Goal: Use online tool/utility: Utilize a website feature to perform a specific function

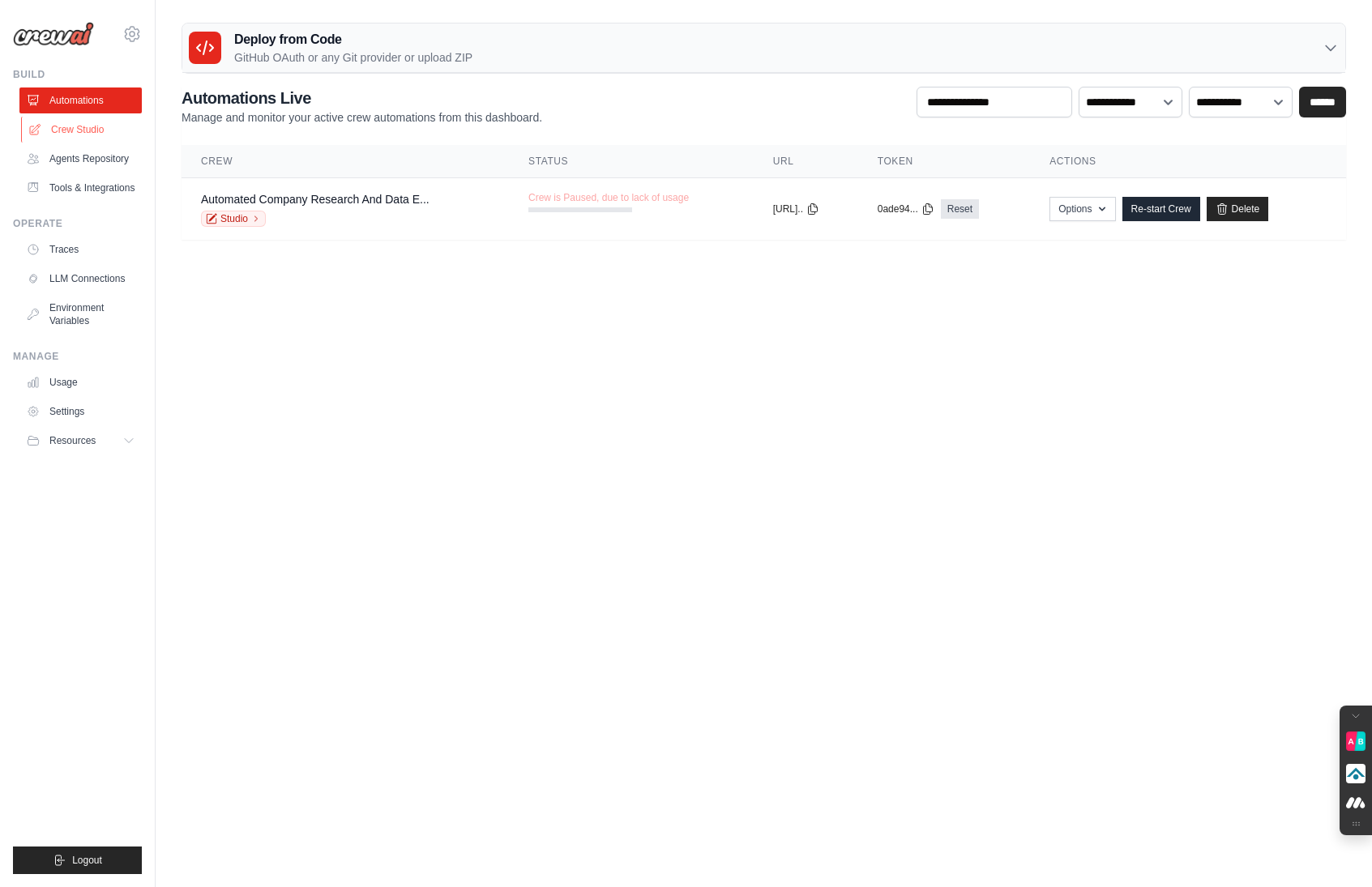
click at [94, 120] on link "Crew Studio" at bounding box center [82, 129] width 122 height 26
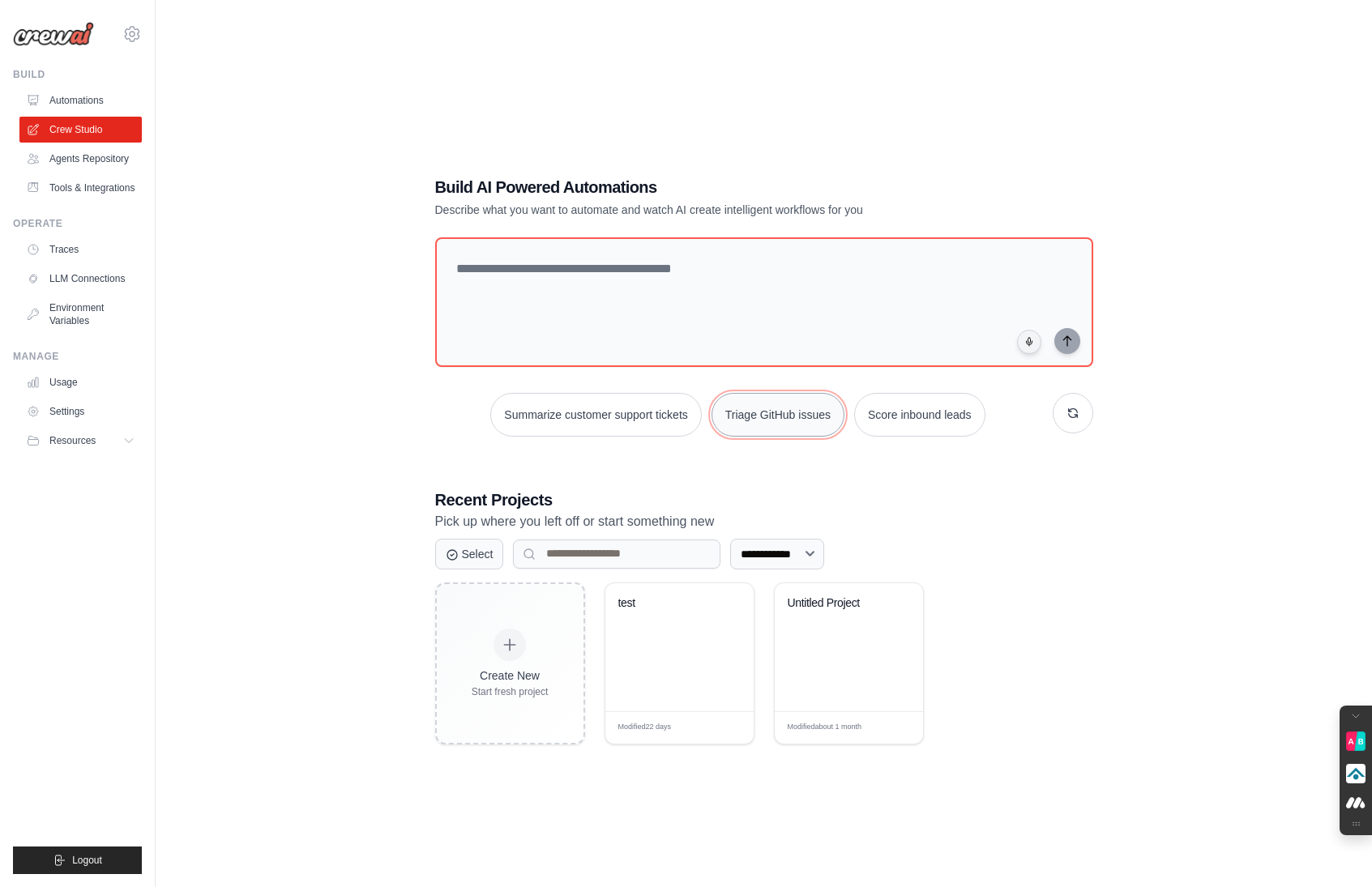
click at [761, 408] on button "Triage GitHub issues" at bounding box center [777, 414] width 133 height 44
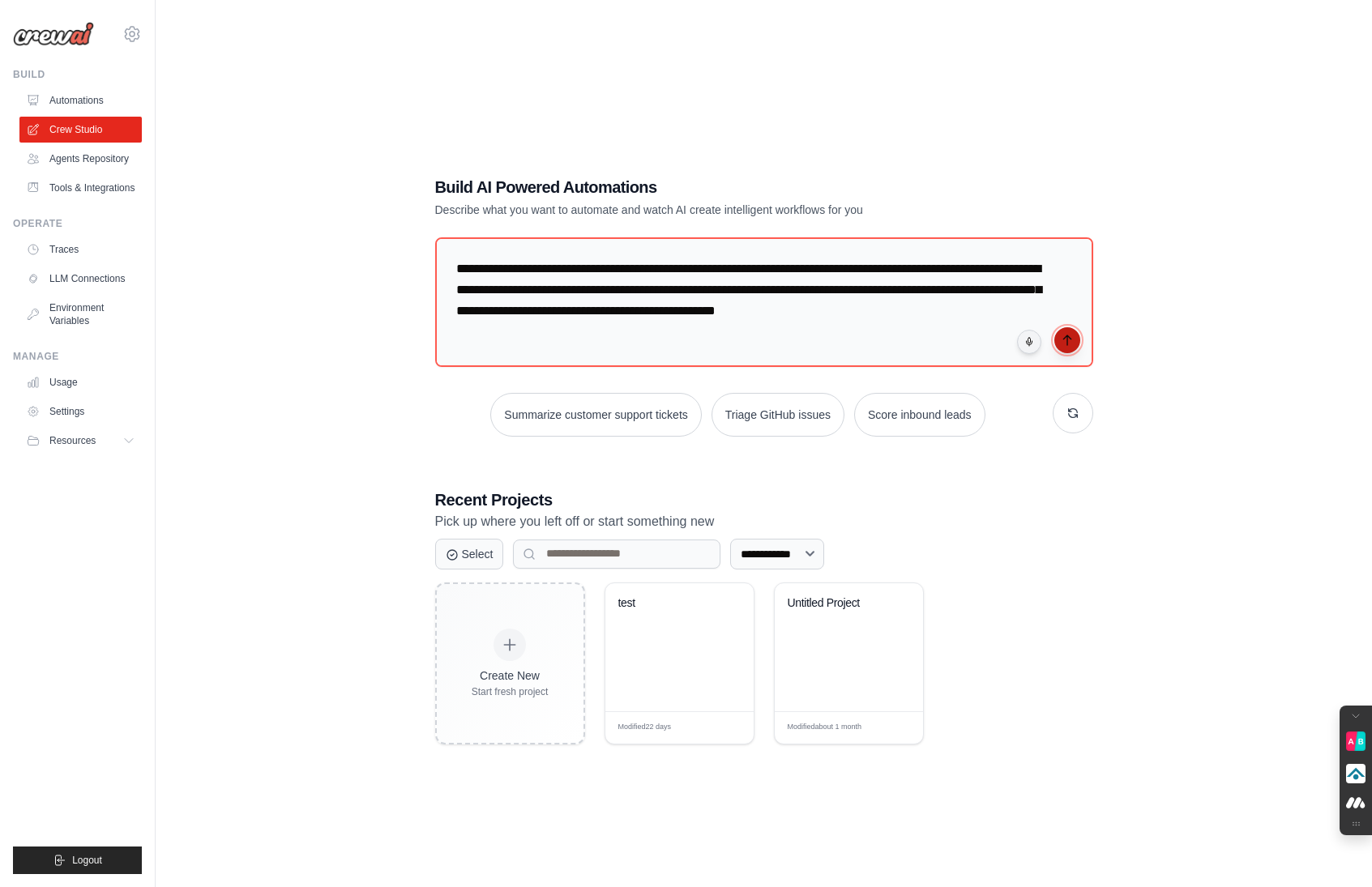
click at [1068, 338] on icon "submit" at bounding box center [1066, 340] width 13 height 13
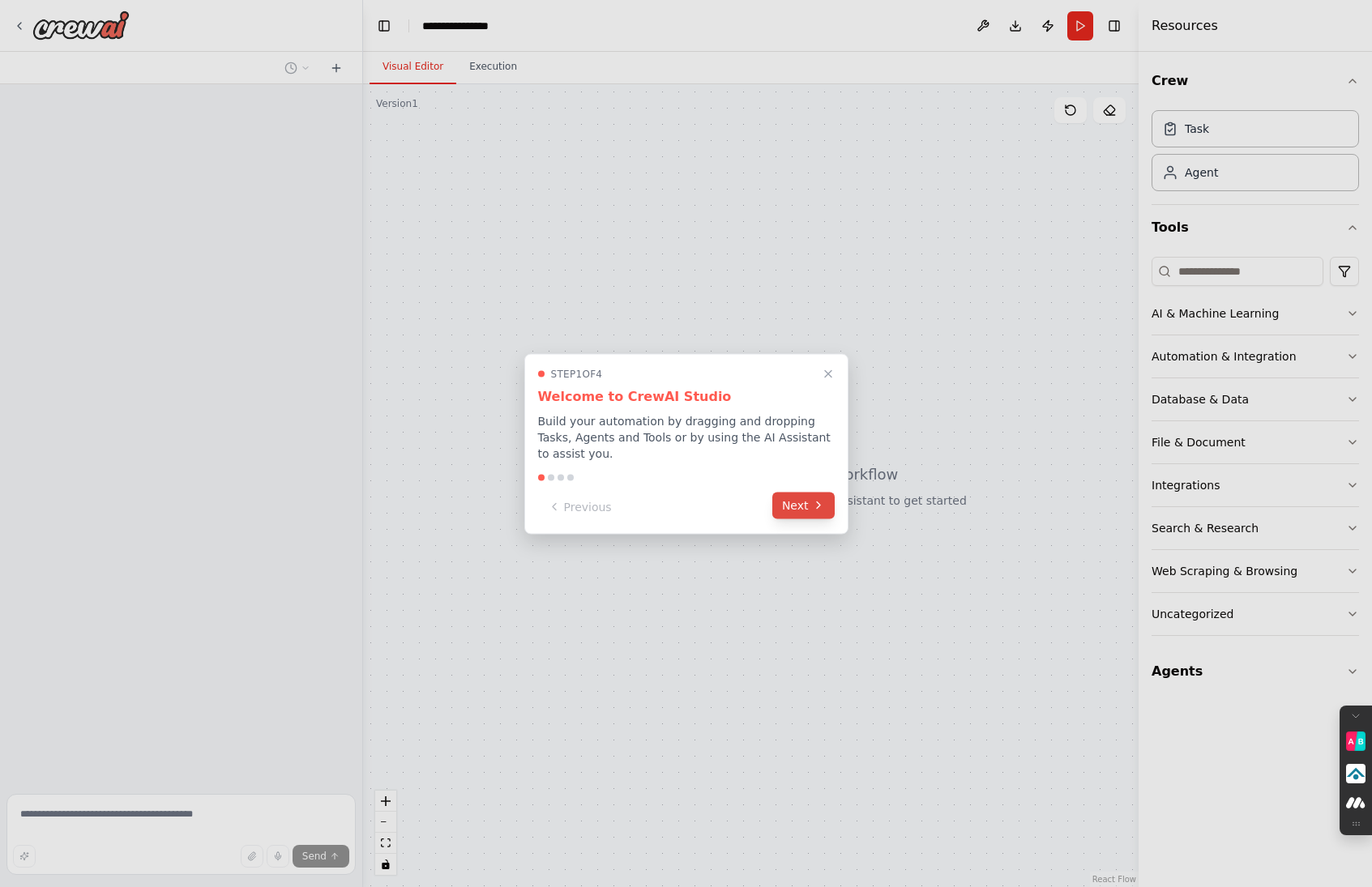
click at [796, 516] on button "Next" at bounding box center [804, 505] width 62 height 27
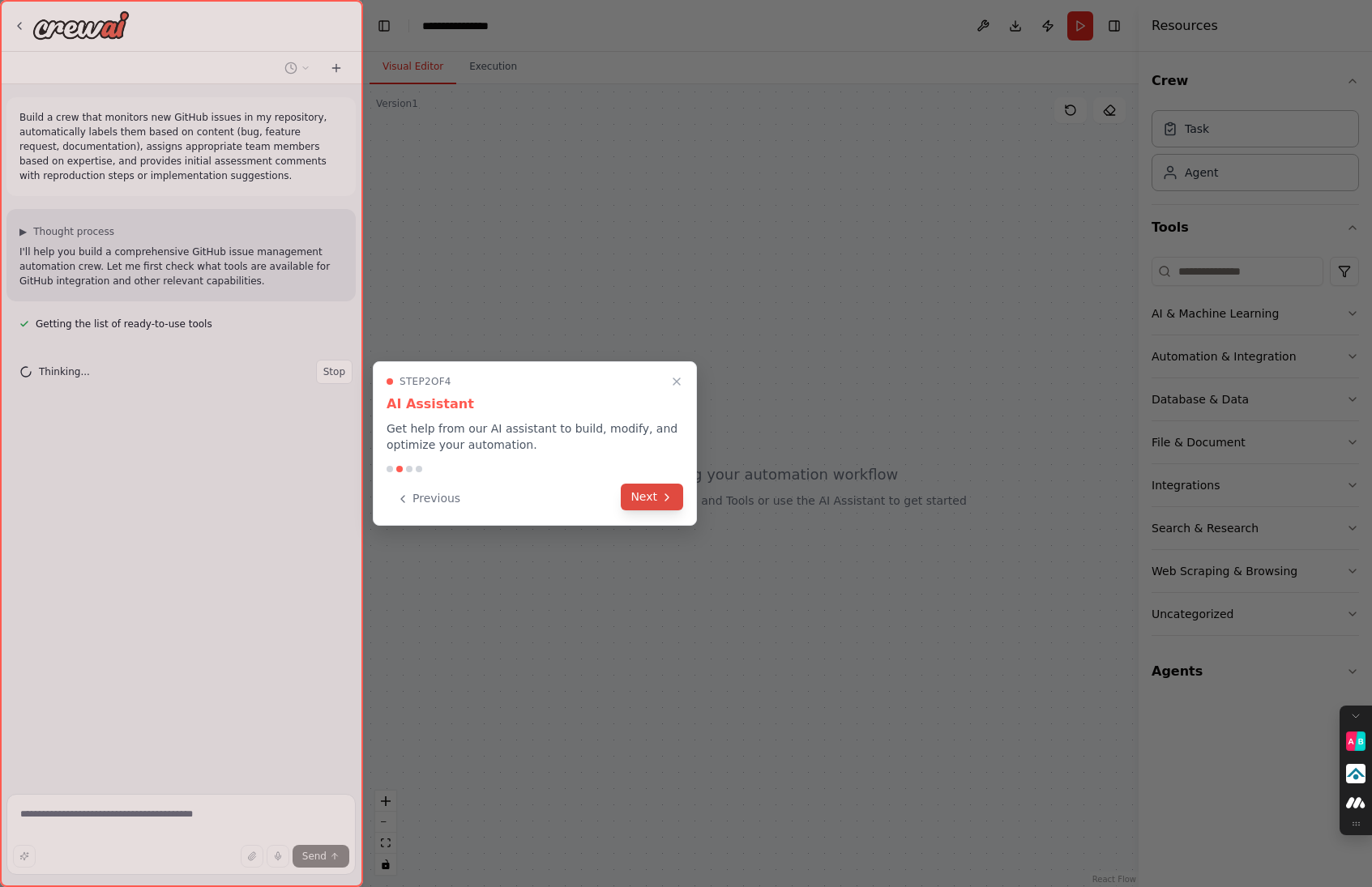
click at [658, 496] on button "Next" at bounding box center [652, 497] width 62 height 27
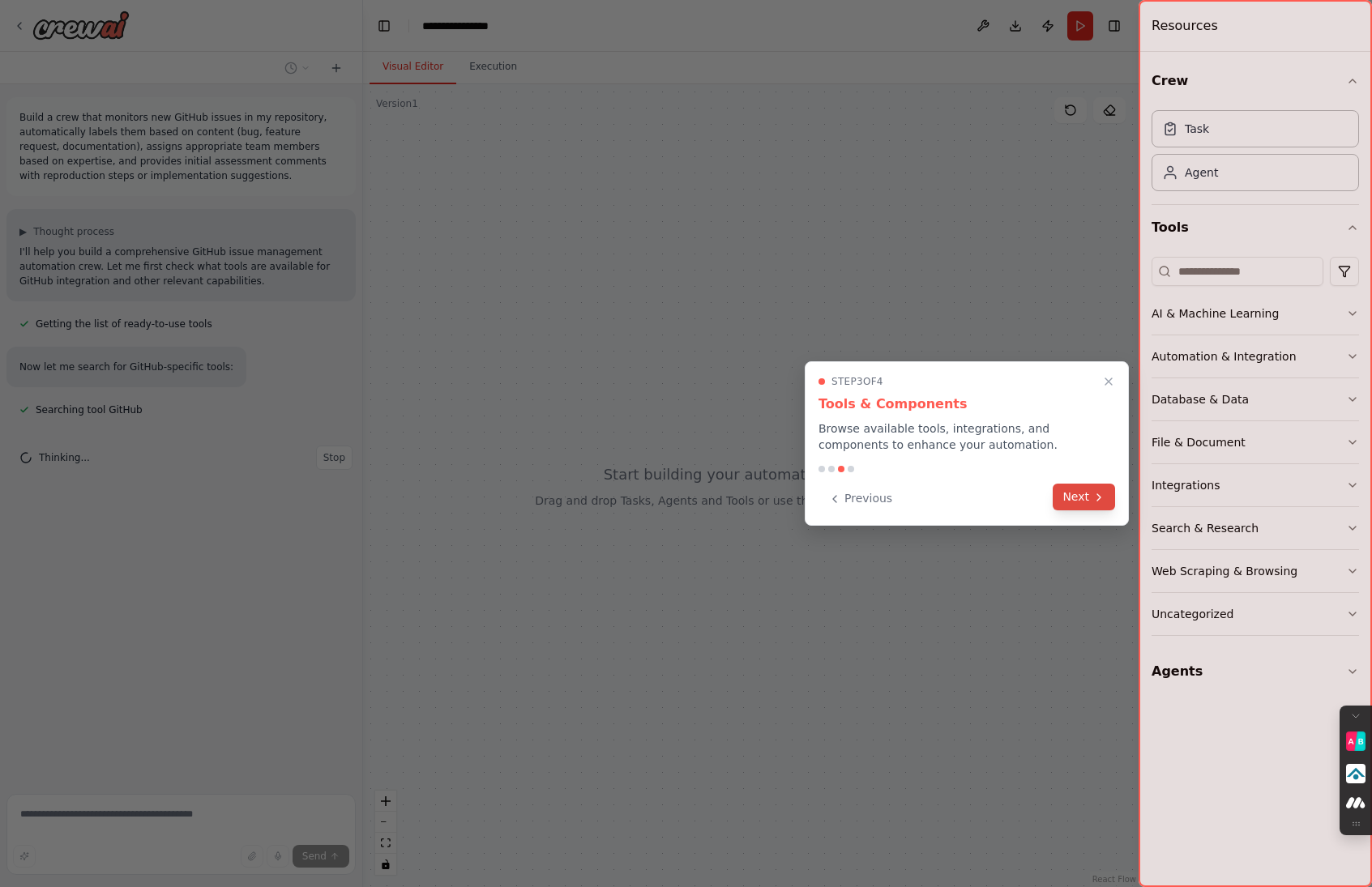
click at [1091, 500] on button "Next" at bounding box center [1083, 497] width 62 height 27
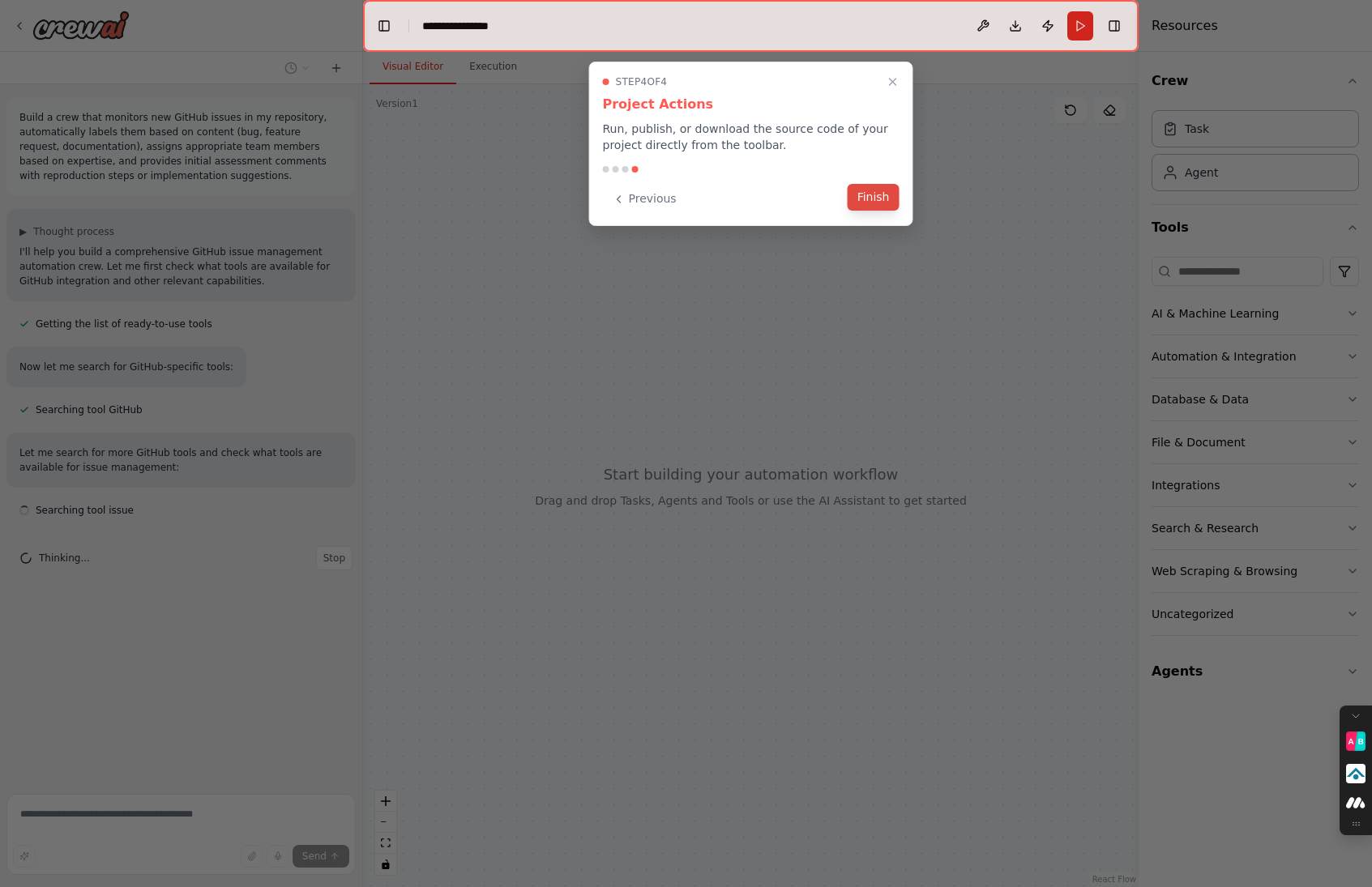
click at [873, 197] on button "Finish" at bounding box center [873, 197] width 52 height 27
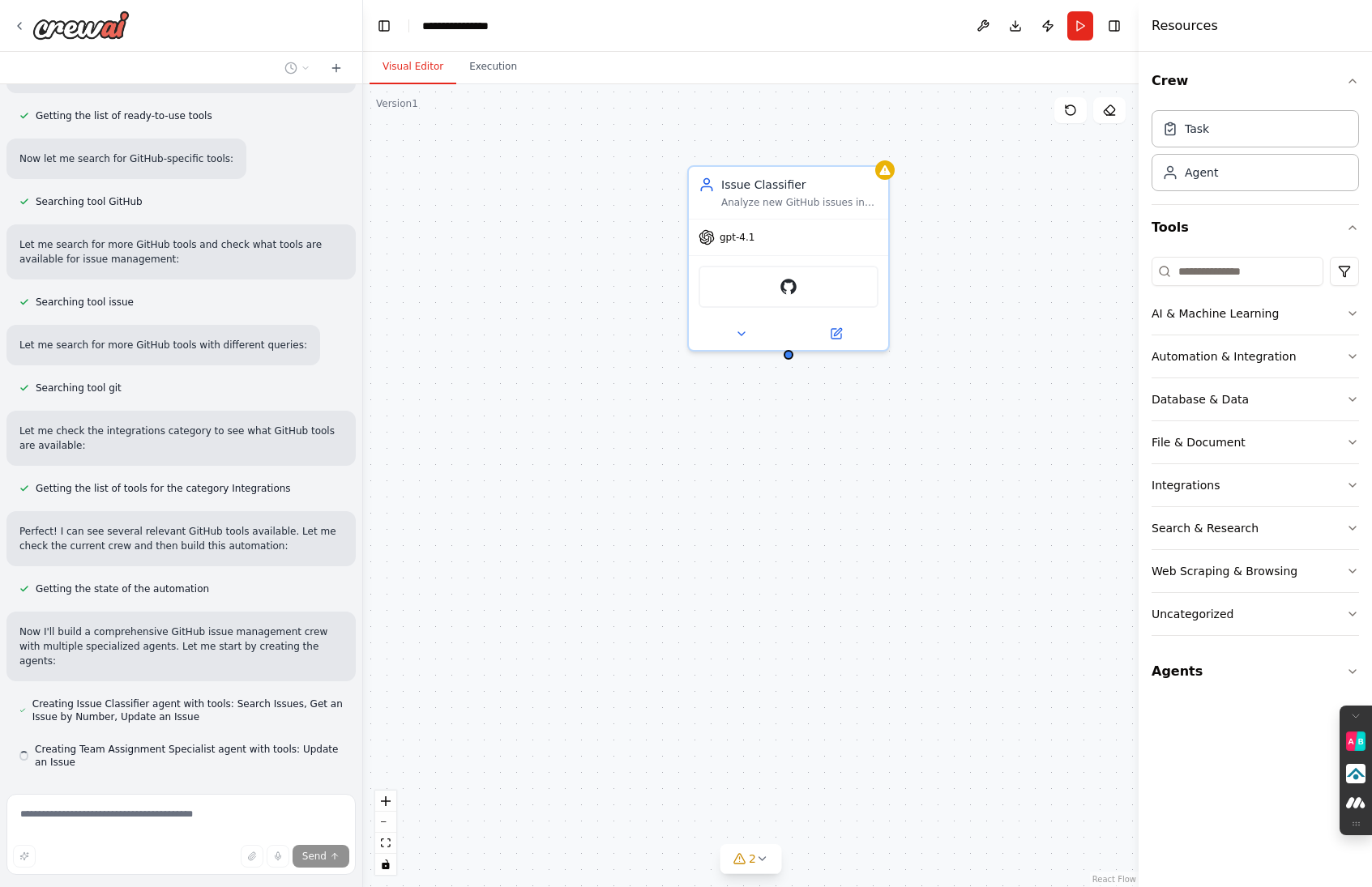
scroll to position [254, 0]
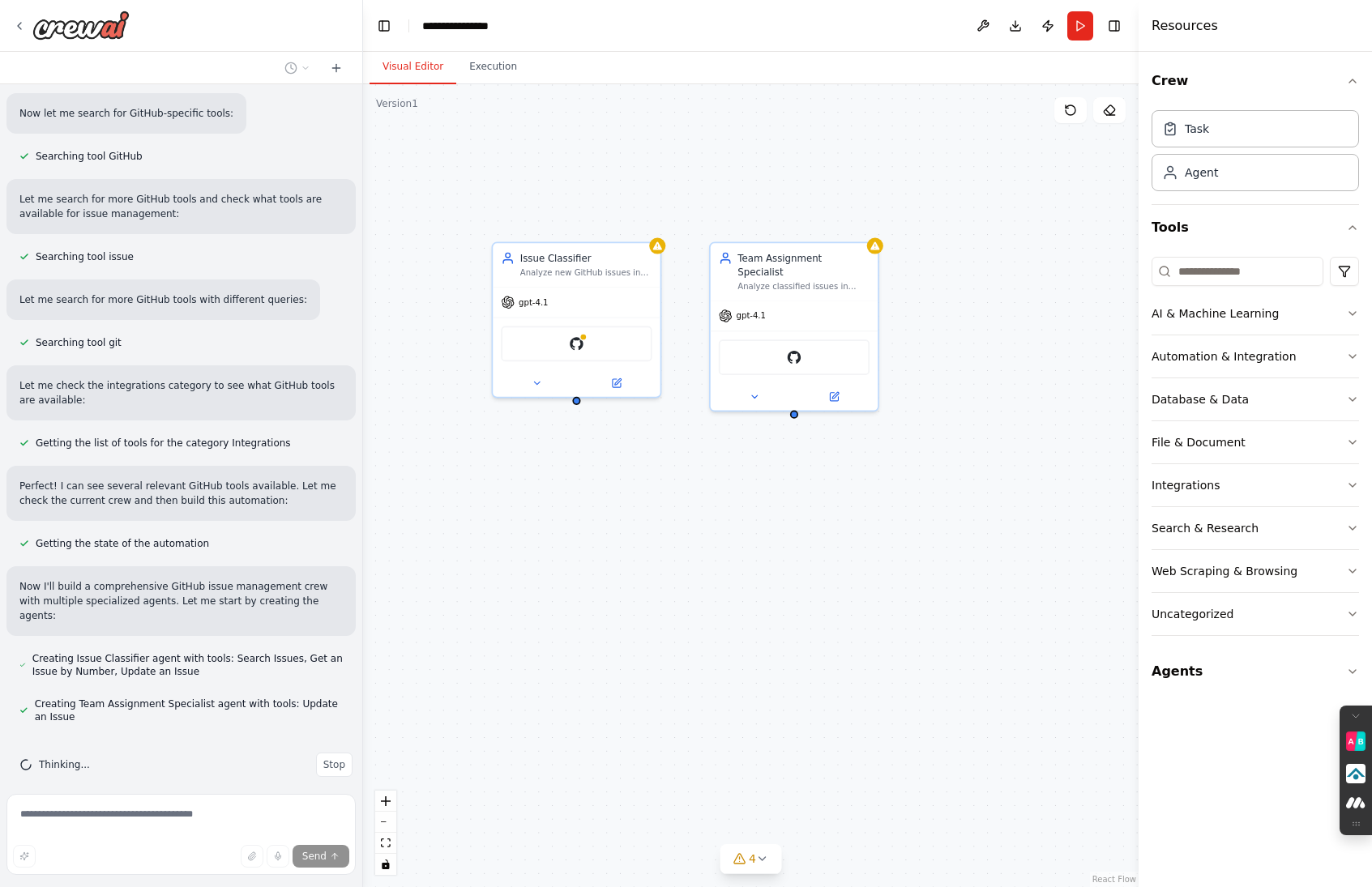
drag, startPoint x: 916, startPoint y: 469, endPoint x: 689, endPoint y: 497, distance: 228.7
click at [689, 497] on div "Issue Classifier Analyze new GitHub issues in {repository_name} and automatical…" at bounding box center [750, 485] width 775 height 802
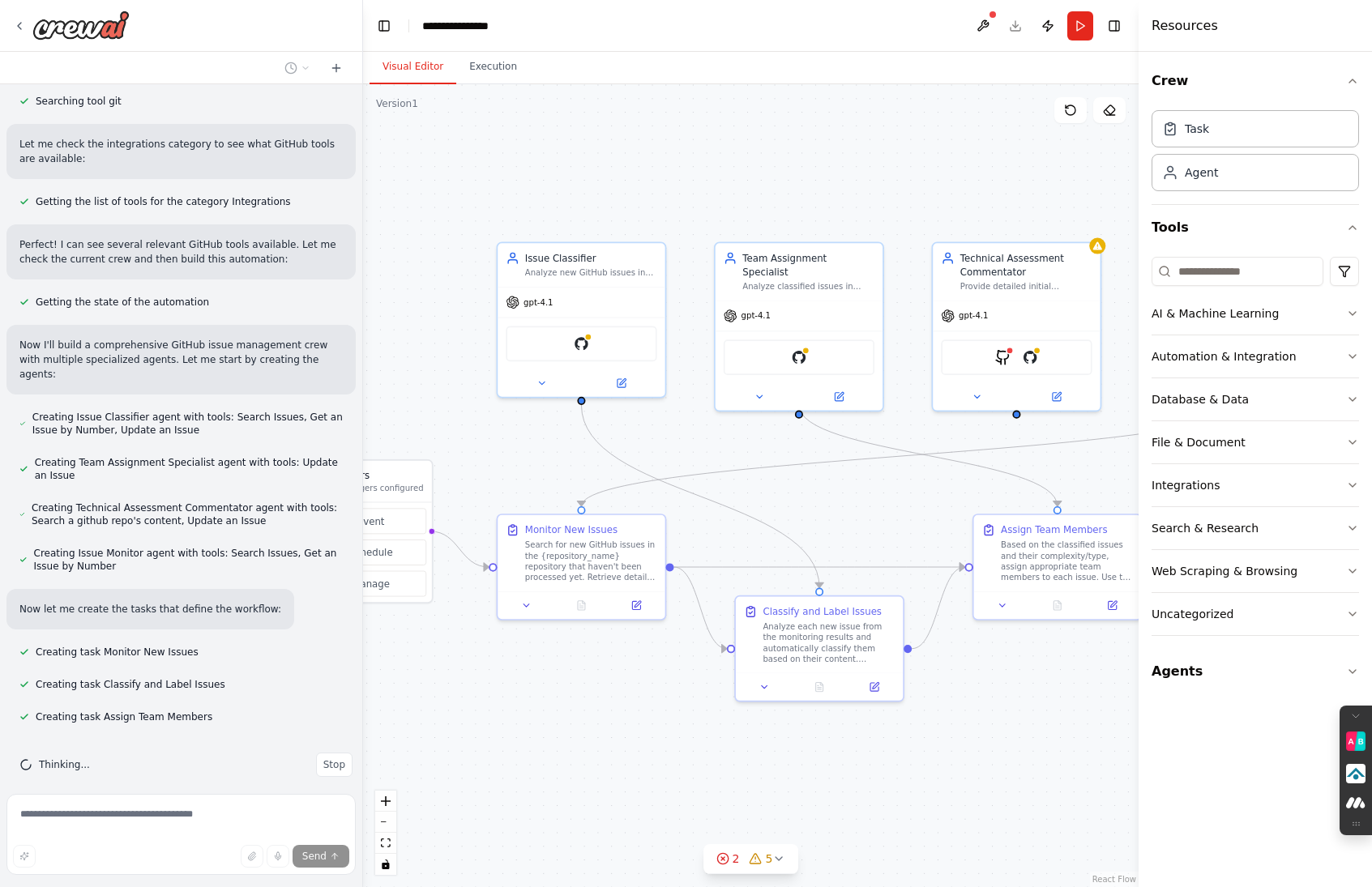
scroll to position [527, 0]
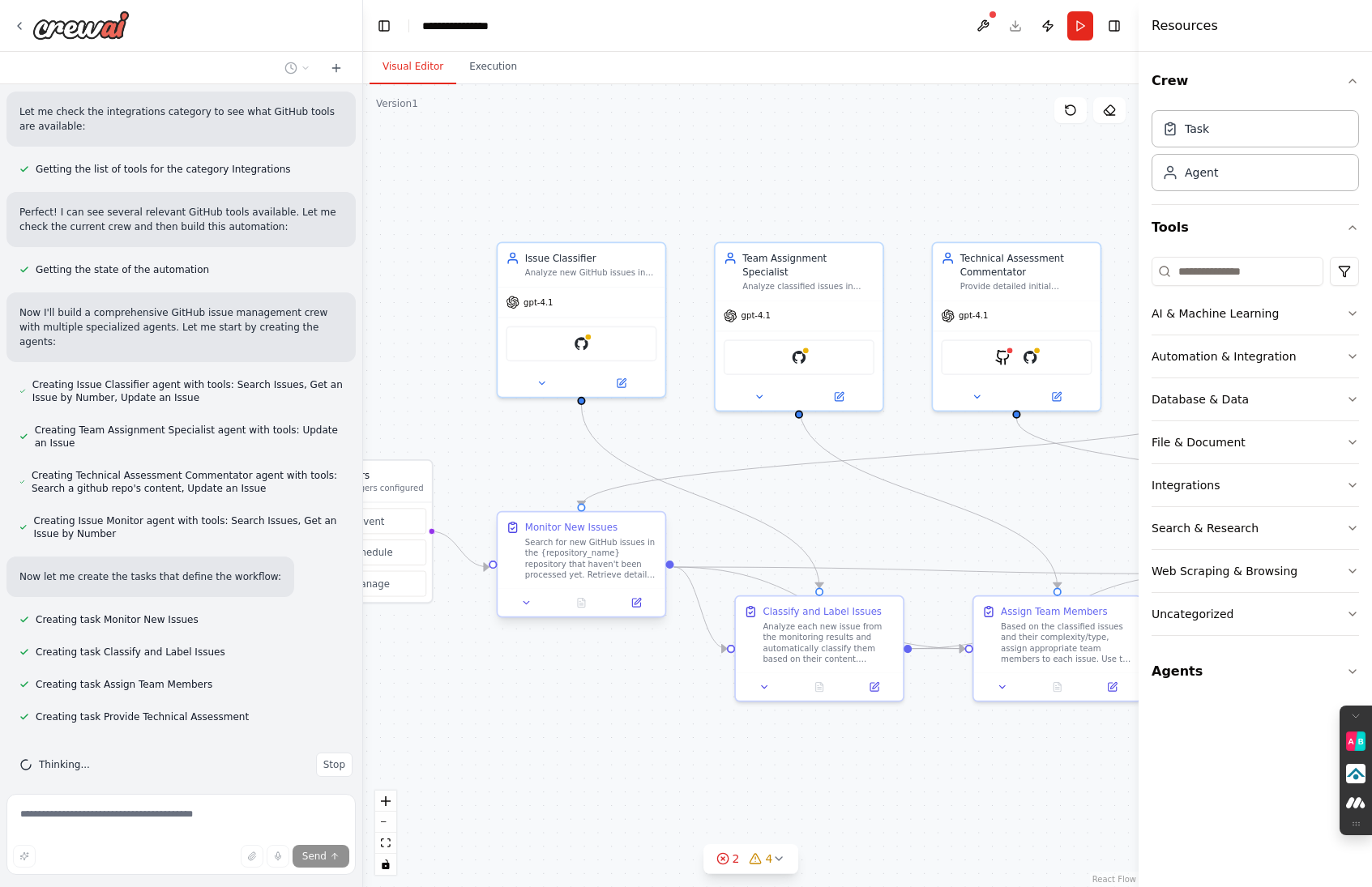
click at [621, 561] on div "Search for new GitHub issues in the {repository_name} repository that haven't b…" at bounding box center [591, 558] width 132 height 44
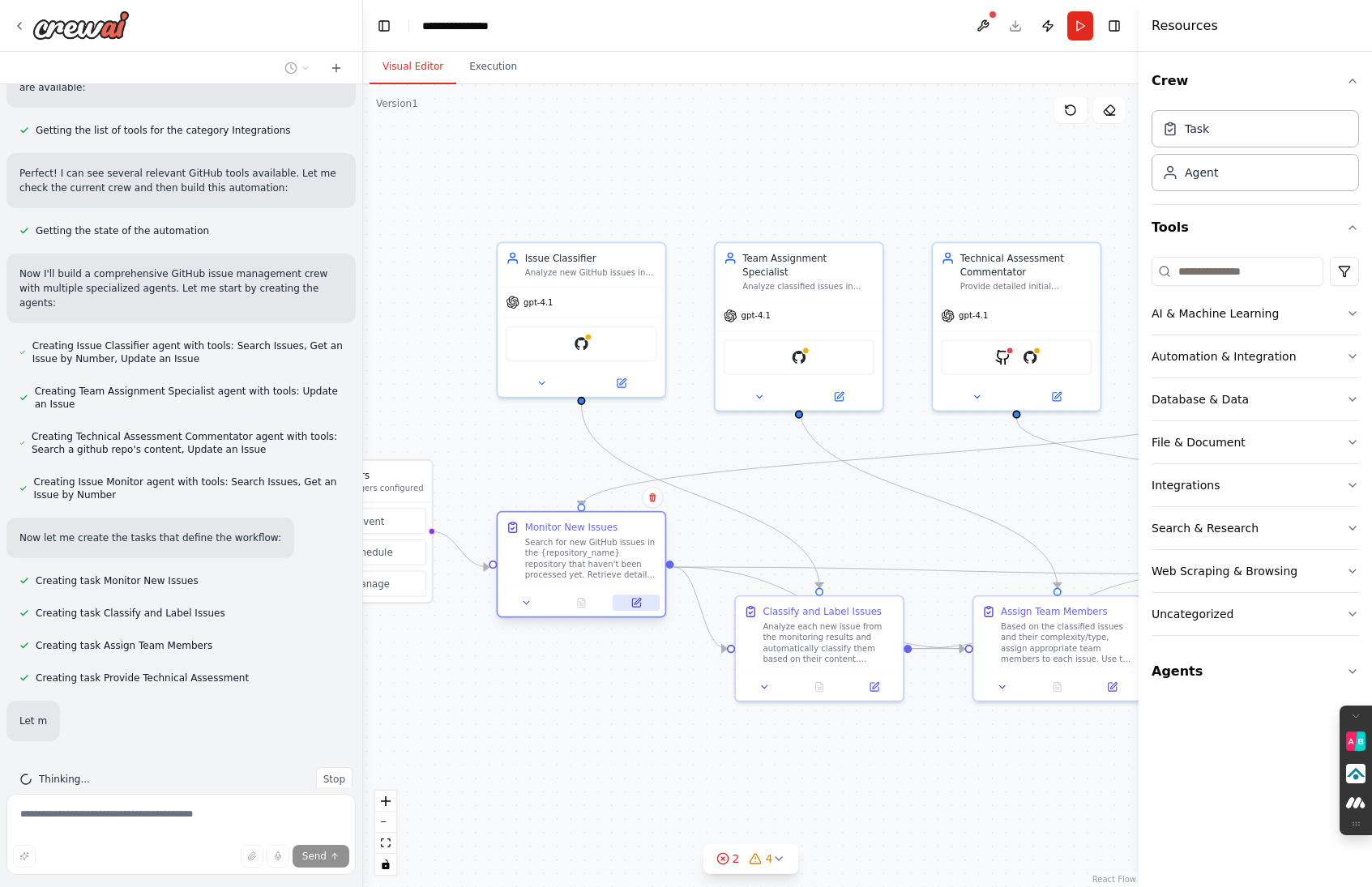
scroll to position [613, 0]
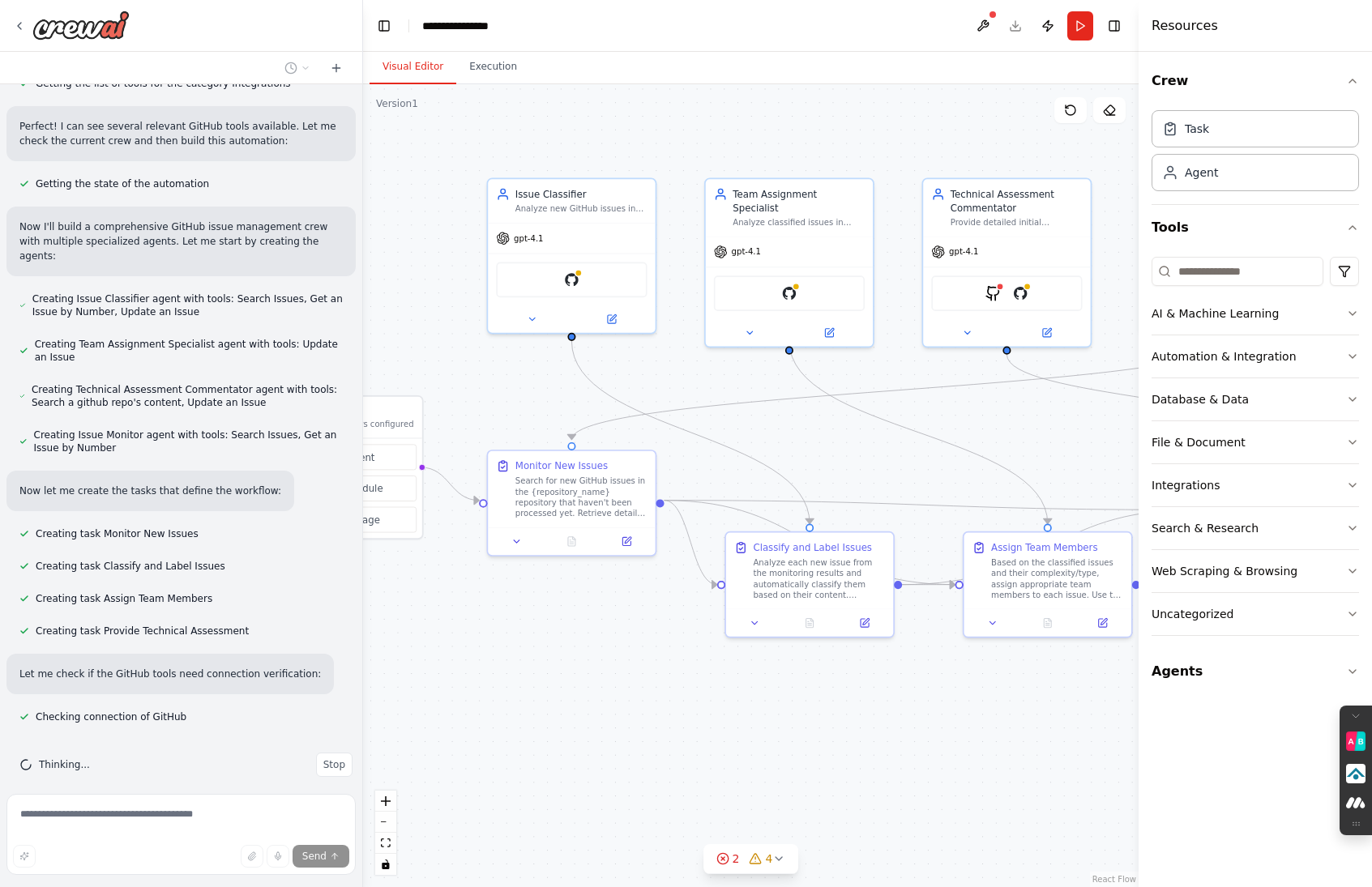
drag, startPoint x: 630, startPoint y: 719, endPoint x: 618, endPoint y: 655, distance: 65.1
click at [618, 655] on div ".deletable-edge-delete-btn { width: 20px; height: 20px; border: 0px solid #ffff…" at bounding box center [750, 485] width 775 height 802
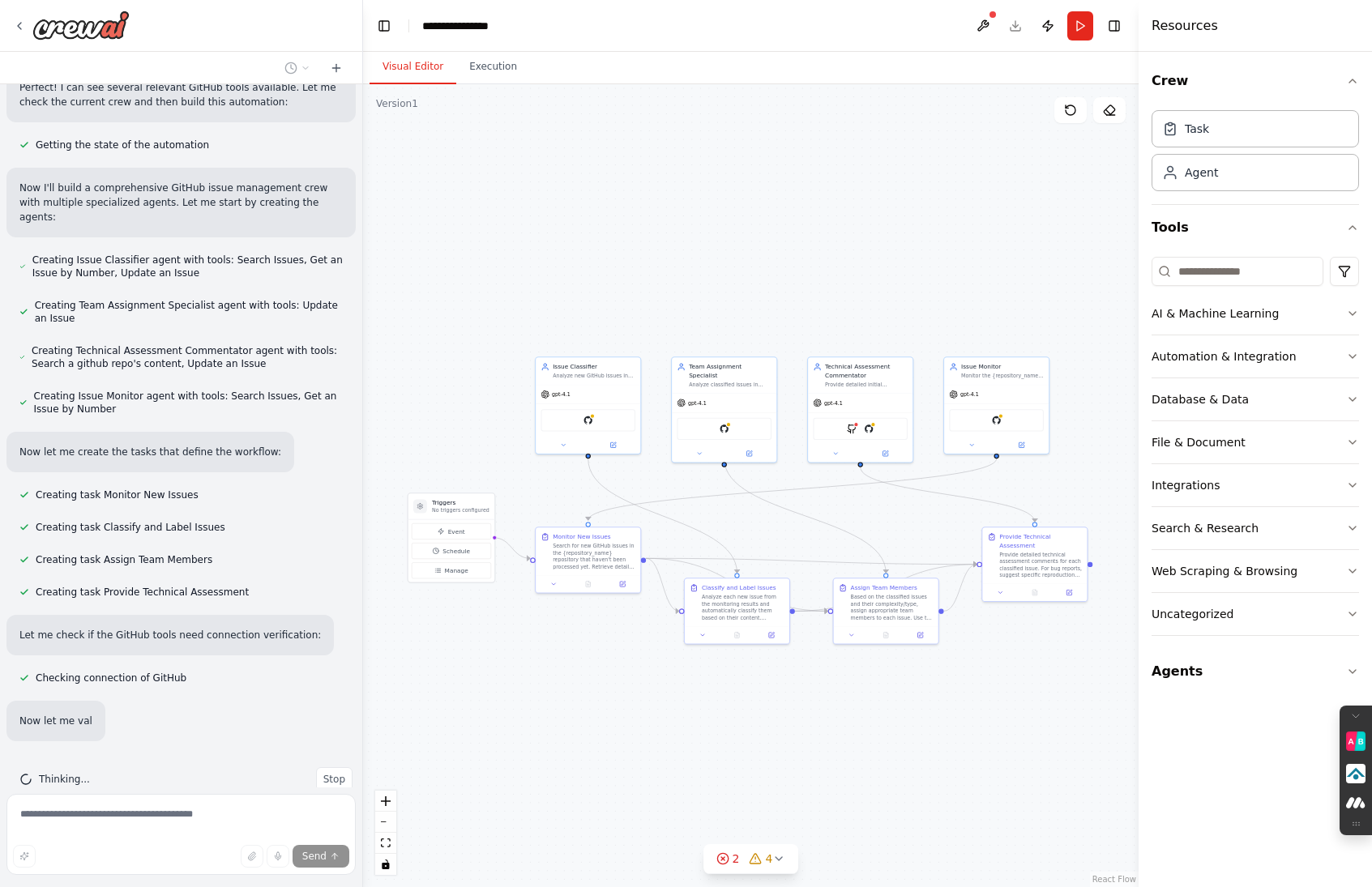
scroll to position [699, 0]
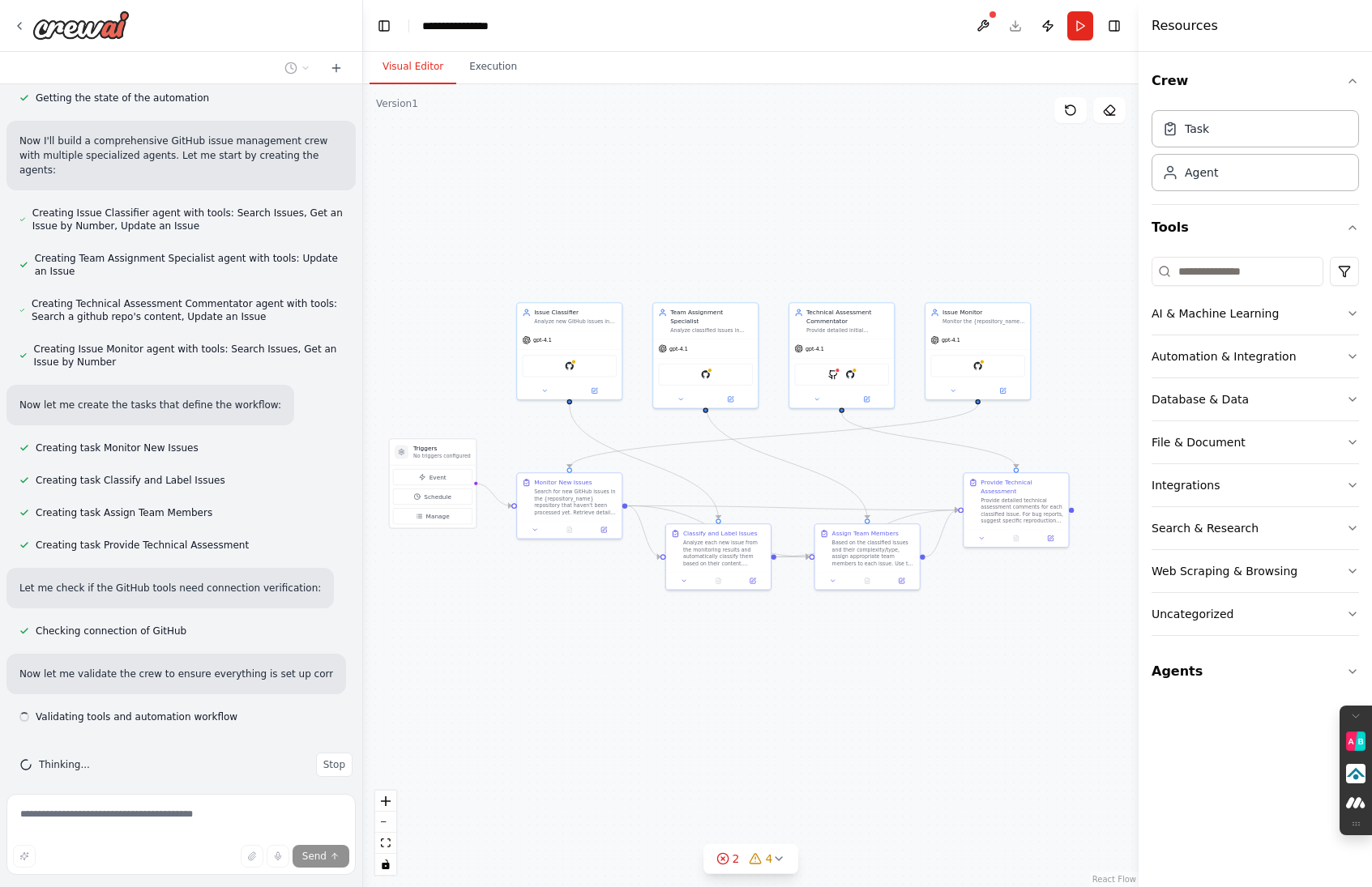
drag, startPoint x: 886, startPoint y: 730, endPoint x: 866, endPoint y: 675, distance: 58.5
click at [866, 675] on div ".deletable-edge-delete-btn { width: 20px; height: 20px; border: 0px solid #ffff…" at bounding box center [750, 485] width 775 height 802
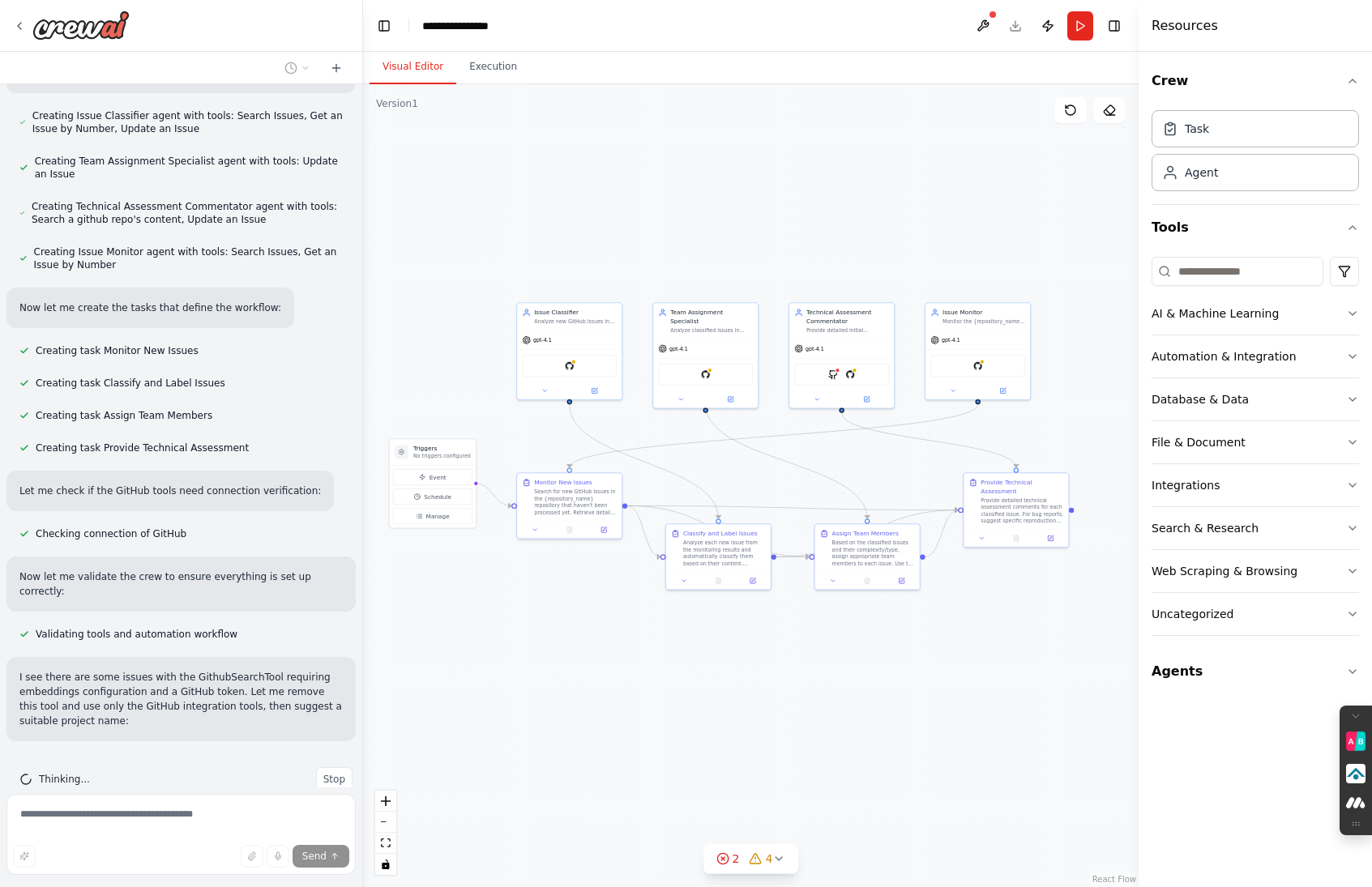
scroll to position [882, 0]
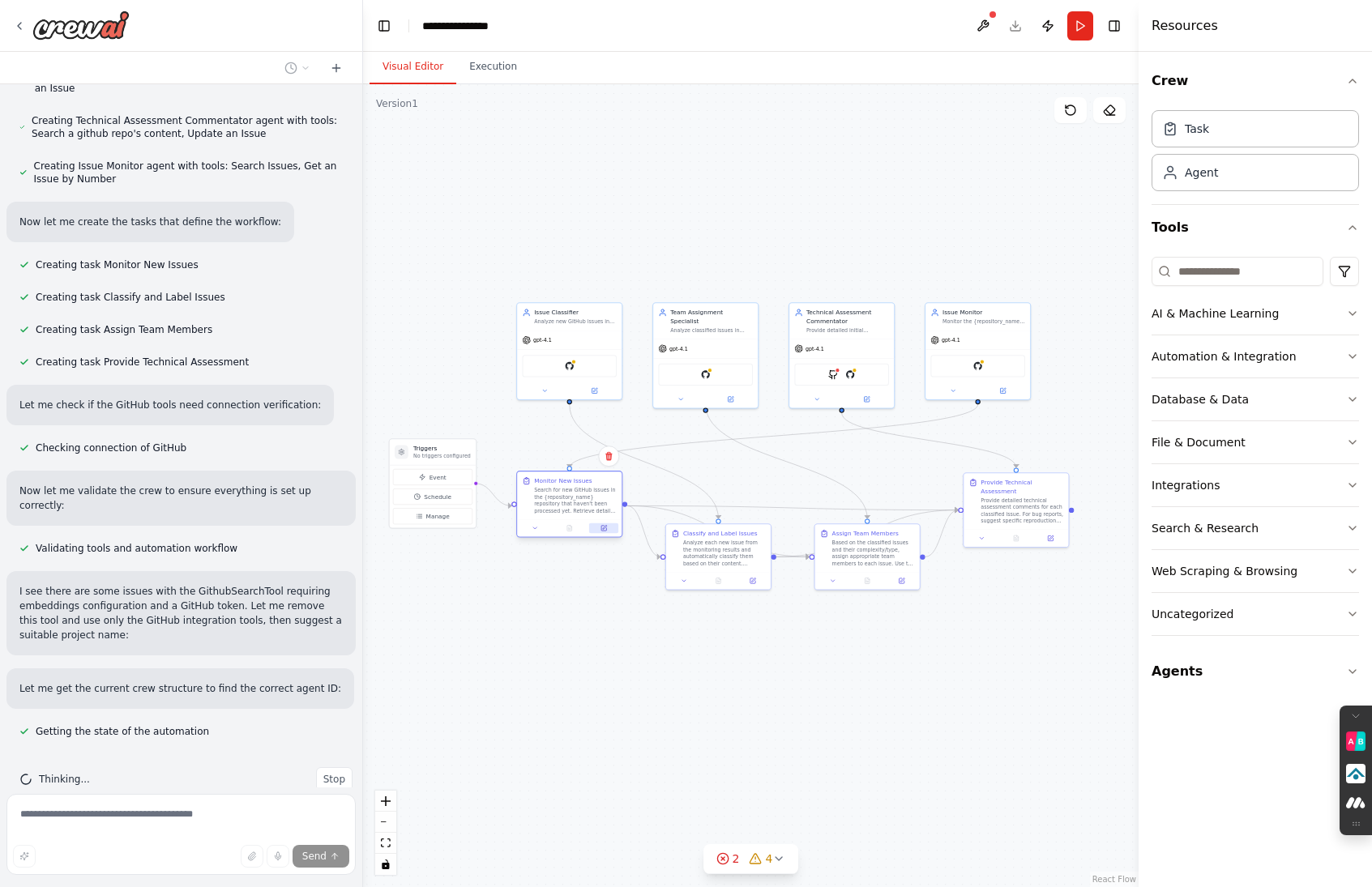
click at [604, 528] on icon at bounding box center [603, 527] width 6 height 6
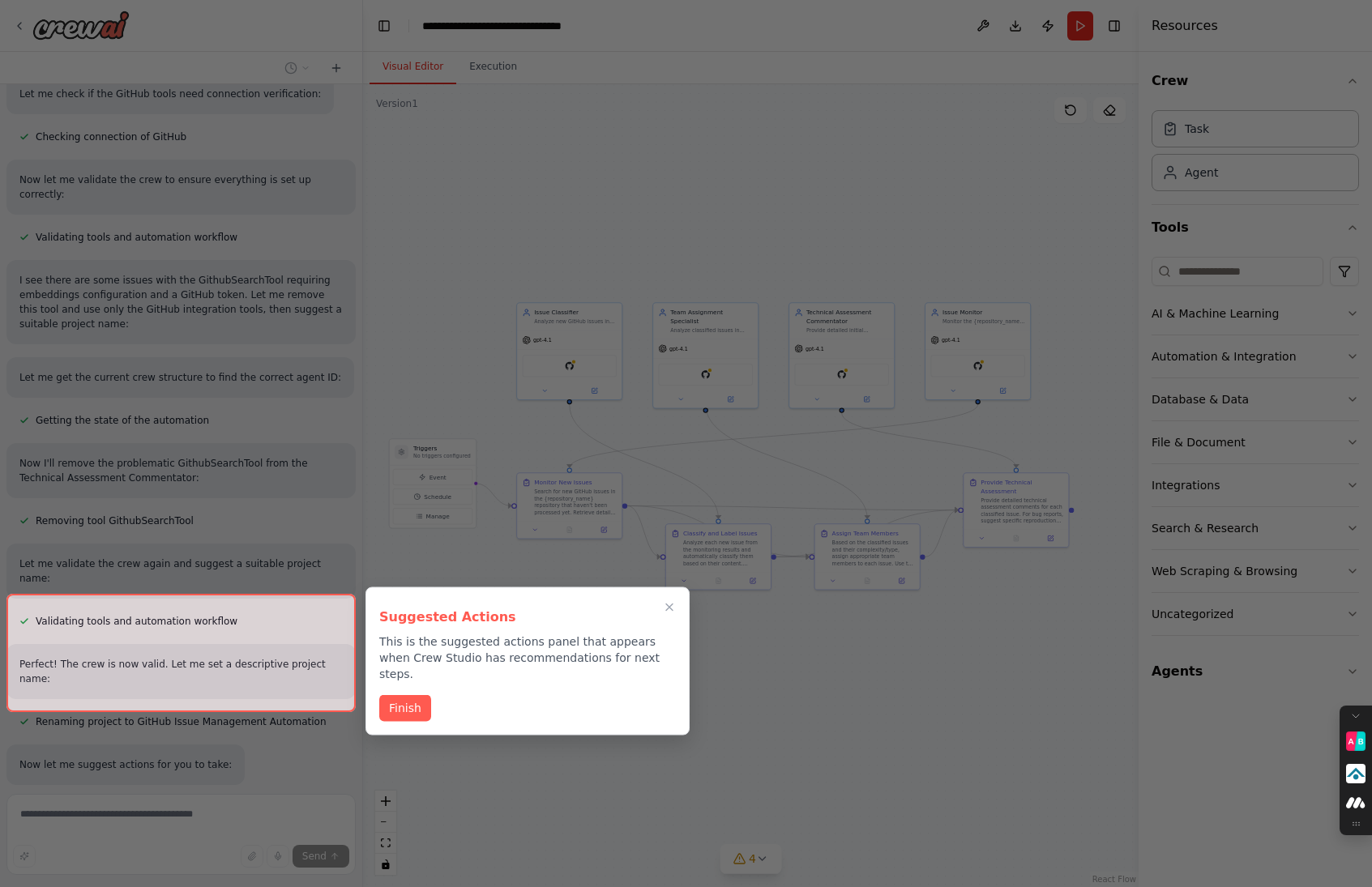
scroll to position [1339, 0]
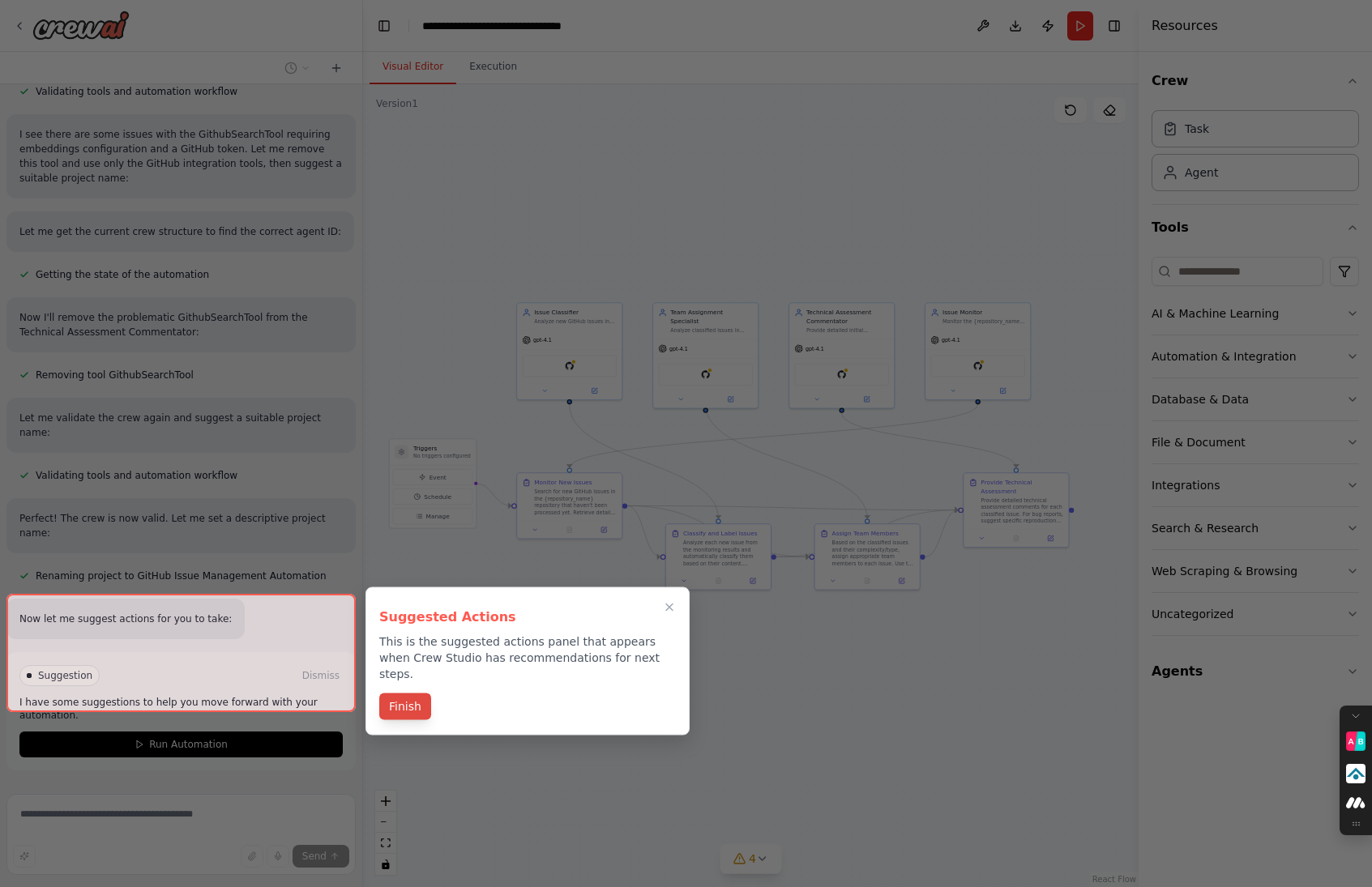
click at [403, 697] on button "Finish" at bounding box center [405, 706] width 52 height 27
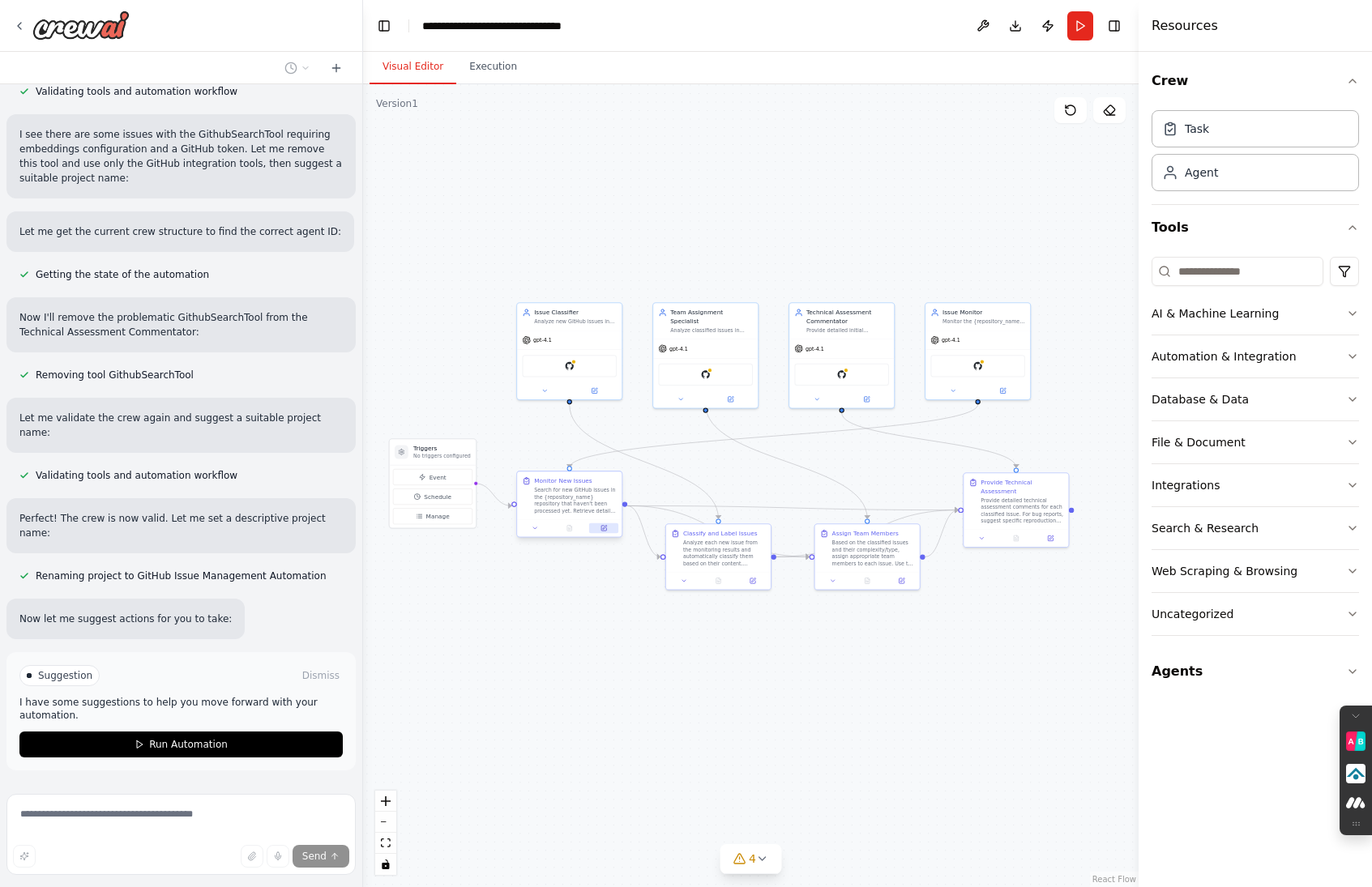
click at [604, 525] on icon at bounding box center [605, 526] width 4 height 4
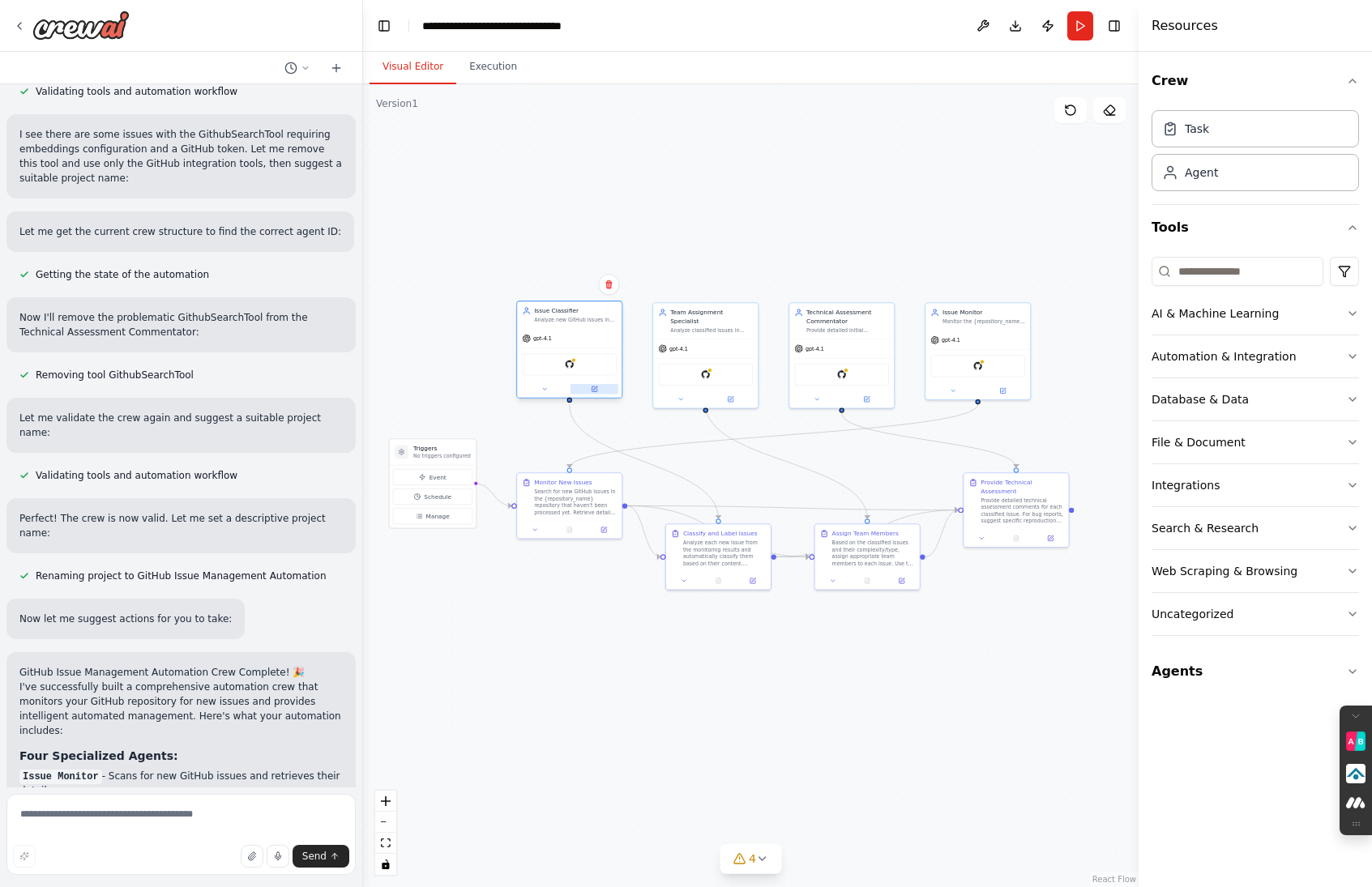
click at [596, 384] on button at bounding box center [594, 389] width 48 height 11
click at [594, 389] on icon at bounding box center [595, 388] width 4 height 4
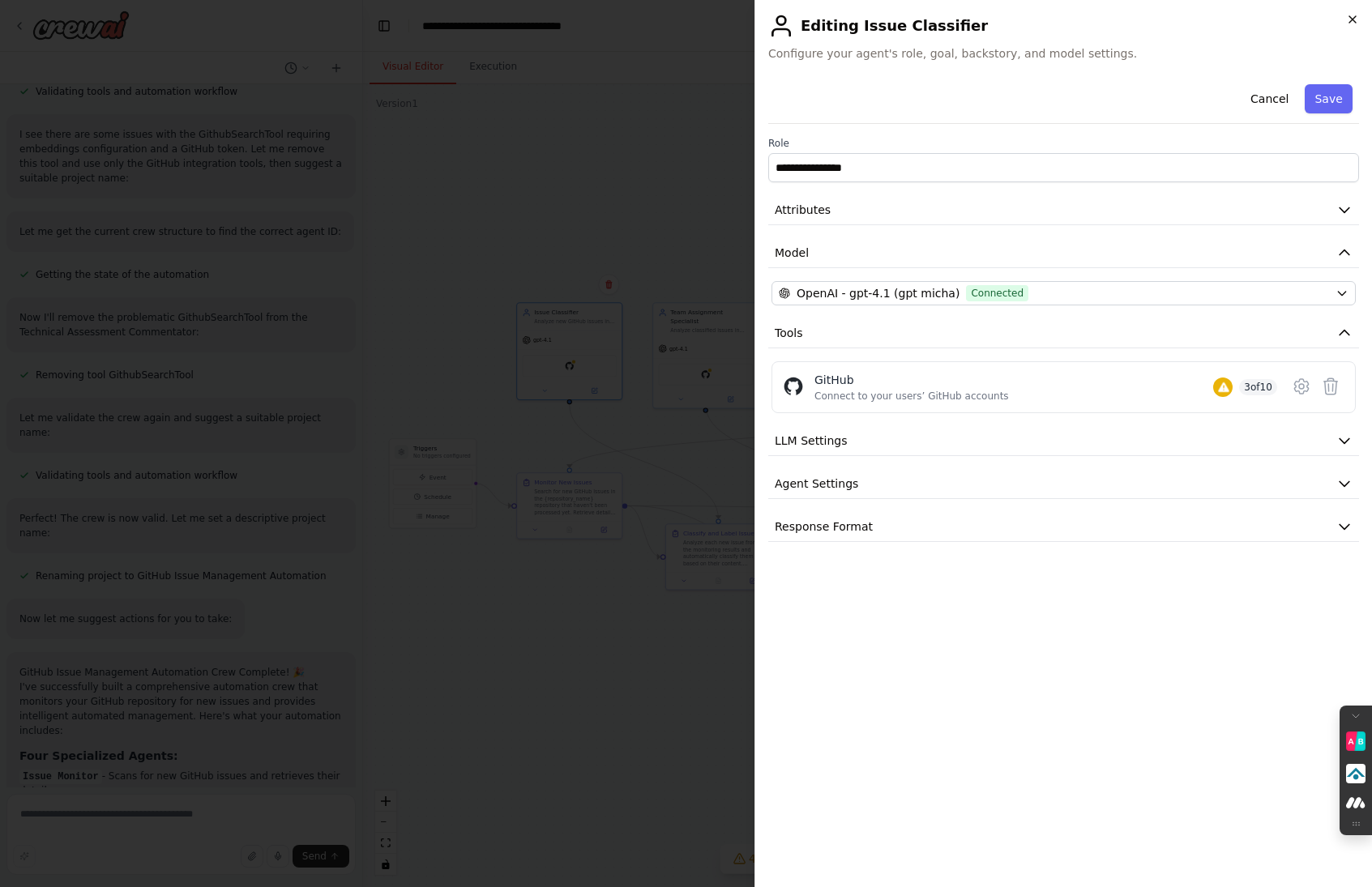
click at [1350, 21] on icon "button" at bounding box center [1352, 19] width 6 height 6
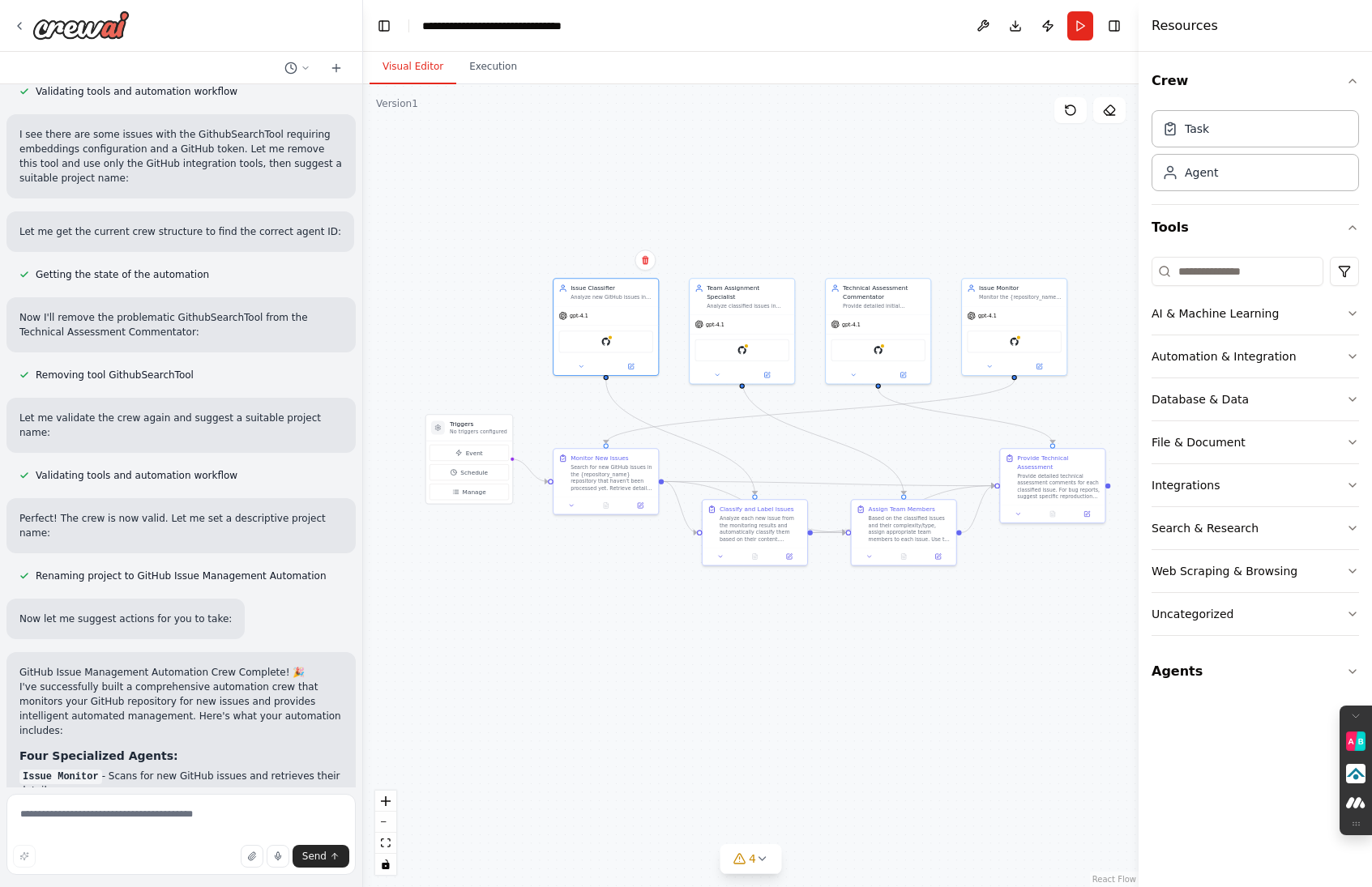
drag, startPoint x: 780, startPoint y: 693, endPoint x: 797, endPoint y: 682, distance: 20.2
click at [799, 683] on div ".deletable-edge-delete-btn { width: 20px; height: 20px; border: 0px solid #ffff…" at bounding box center [750, 485] width 775 height 802
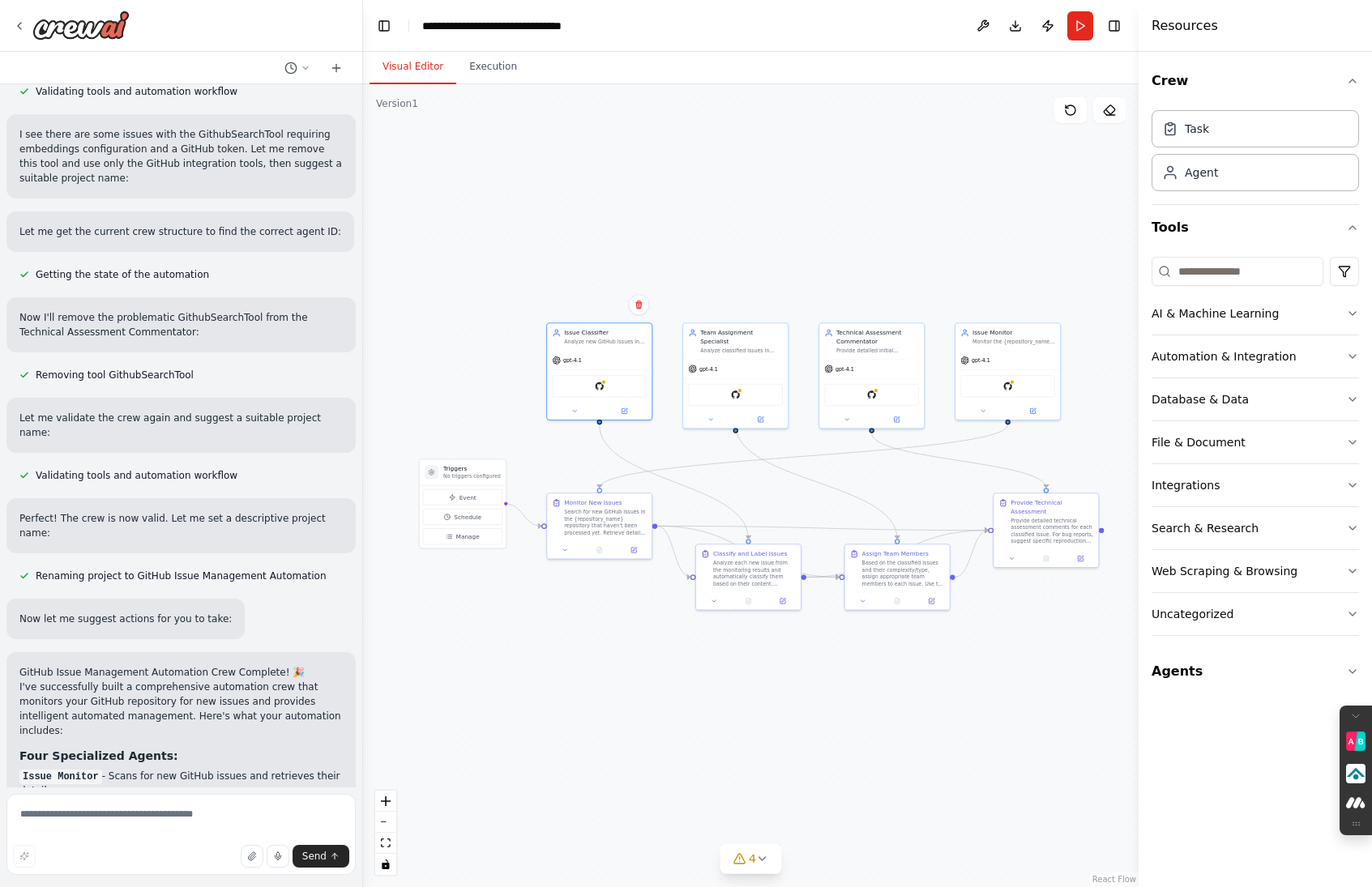
drag, startPoint x: 797, startPoint y: 682, endPoint x: 797, endPoint y: 729, distance: 47.0
click at [797, 729] on div ".deletable-edge-delete-btn { width: 20px; height: 20px; border: 0px solid #ffff…" at bounding box center [750, 485] width 775 height 802
